Goal: Information Seeking & Learning: Learn about a topic

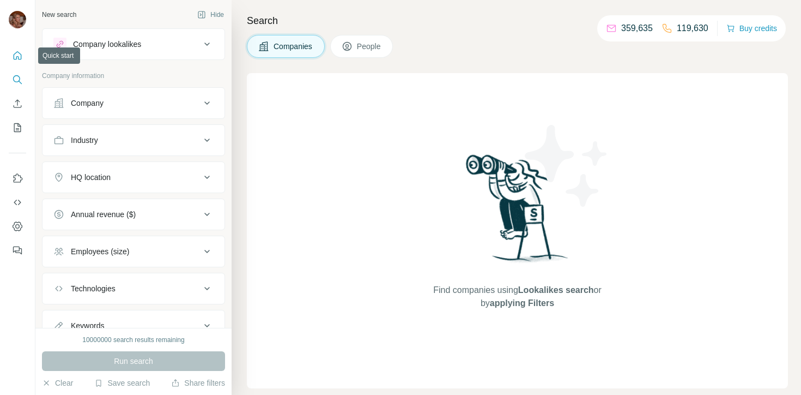
click at [14, 62] on button "Quick start" at bounding box center [17, 56] width 17 height 20
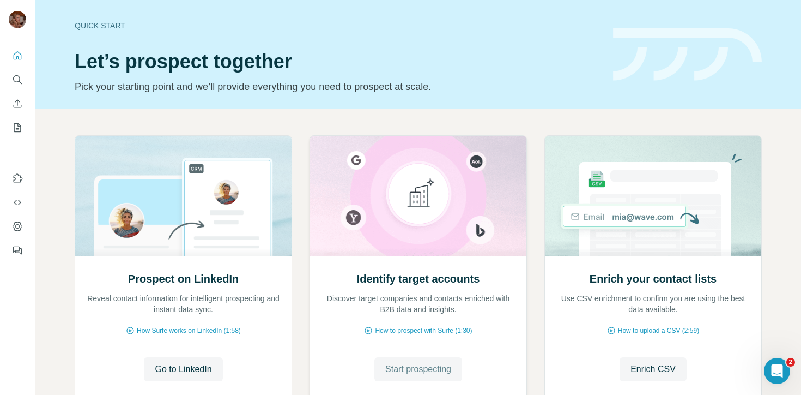
click at [405, 360] on button "Start prospecting" at bounding box center [418, 369] width 88 height 24
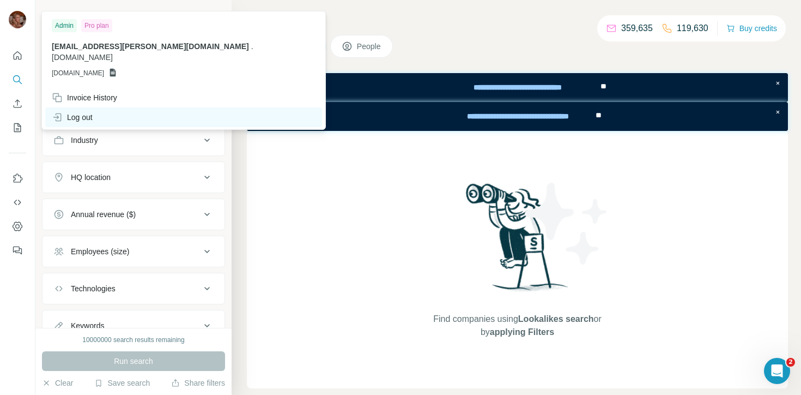
click at [117, 107] on div "Log out" at bounding box center [183, 117] width 277 height 20
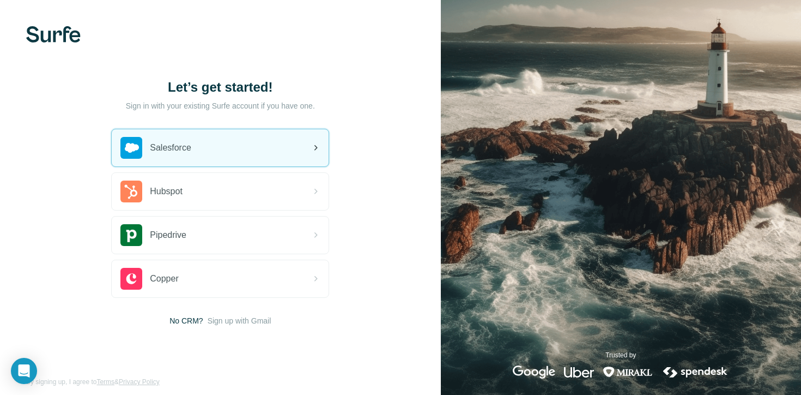
click at [248, 144] on div "Salesforce" at bounding box center [220, 147] width 217 height 37
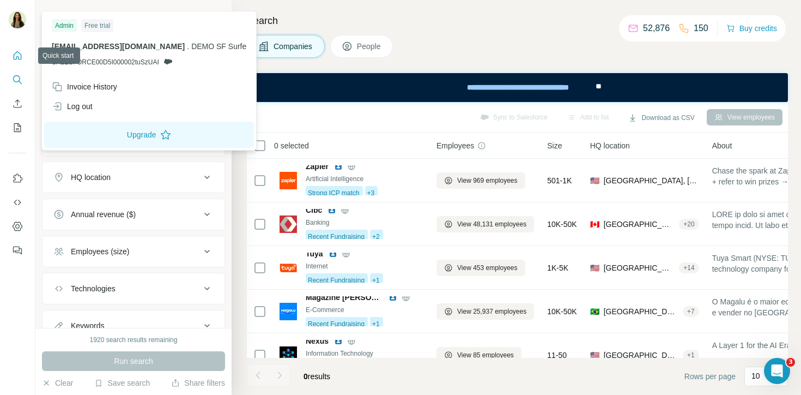
click at [16, 62] on button "Quick start" at bounding box center [17, 56] width 17 height 20
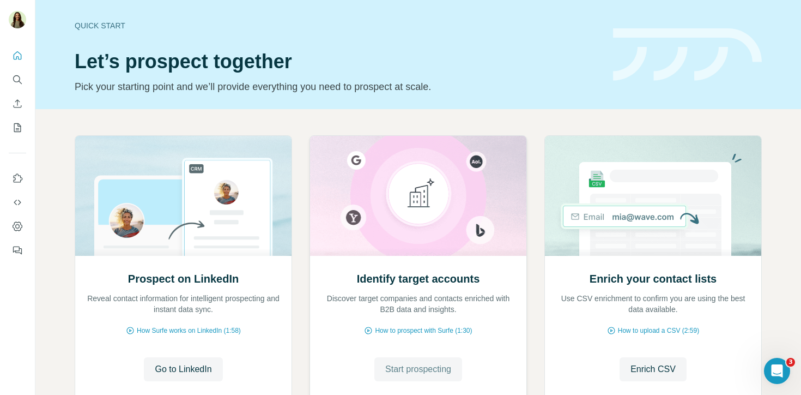
click at [411, 372] on span "Start prospecting" at bounding box center [418, 368] width 66 height 13
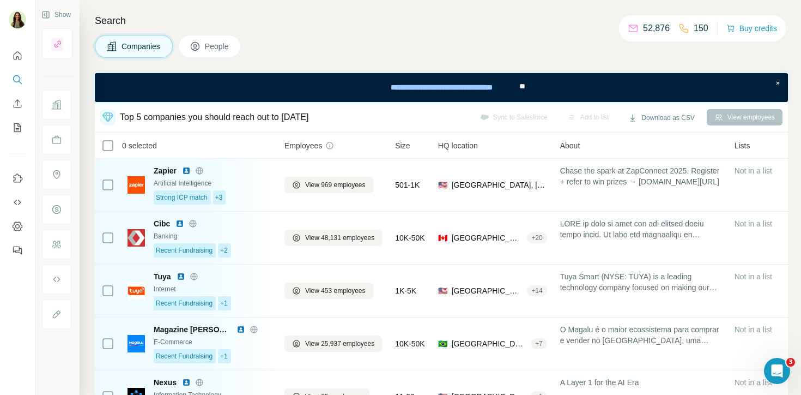
click at [465, 33] on div "Search Companies People Top 5 companies you should reach out to today Sync to S…" at bounding box center [441, 197] width 722 height 395
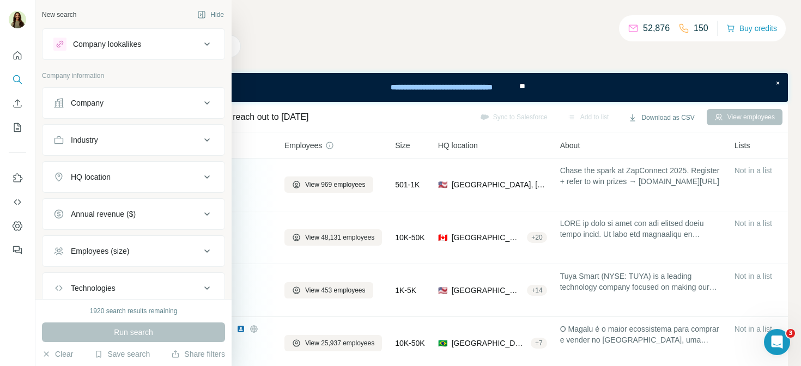
click at [207, 105] on icon at bounding box center [207, 102] width 13 height 13
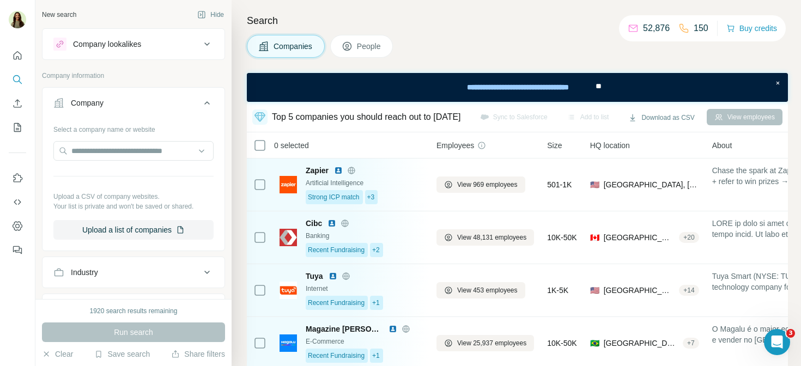
click at [208, 100] on icon at bounding box center [207, 102] width 13 height 13
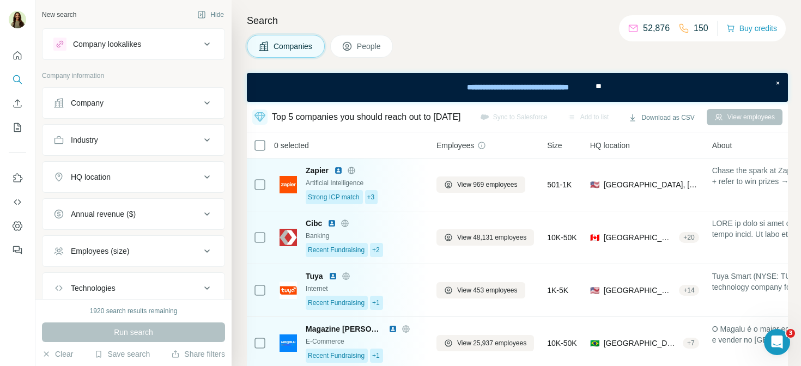
click at [520, 62] on div "Search Companies People Top 5 companies you should reach out to [DATE] Sync to …" at bounding box center [517, 183] width 570 height 366
click at [210, 13] on button "Hide" at bounding box center [211, 15] width 42 height 16
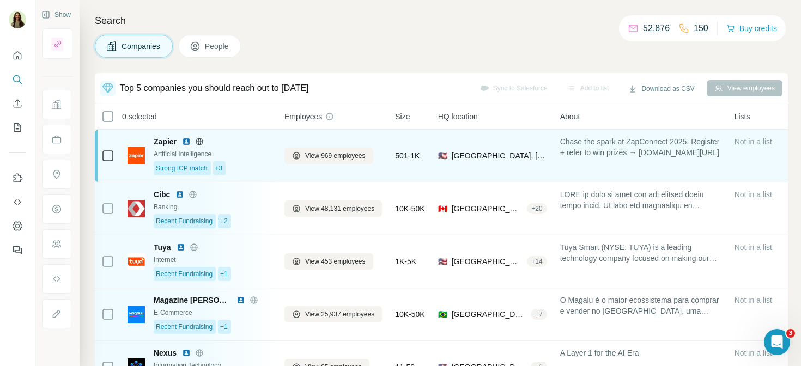
click at [216, 153] on div "Artificial Intelligence" at bounding box center [213, 154] width 118 height 10
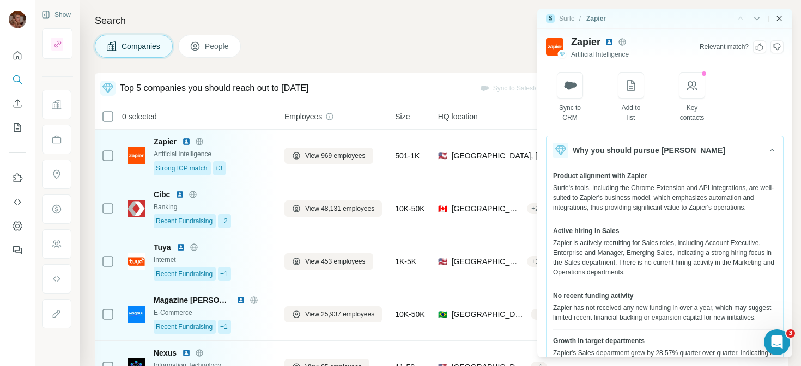
click at [778, 18] on icon "Close side panel" at bounding box center [779, 18] width 9 height 9
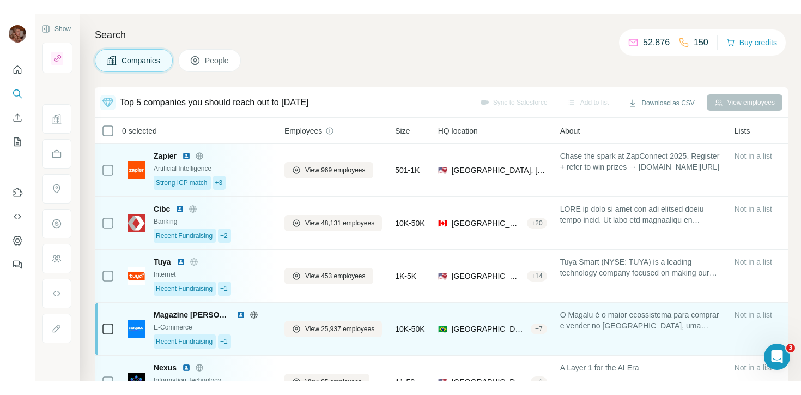
scroll to position [1, 0]
